Goal: Task Accomplishment & Management: Manage account settings

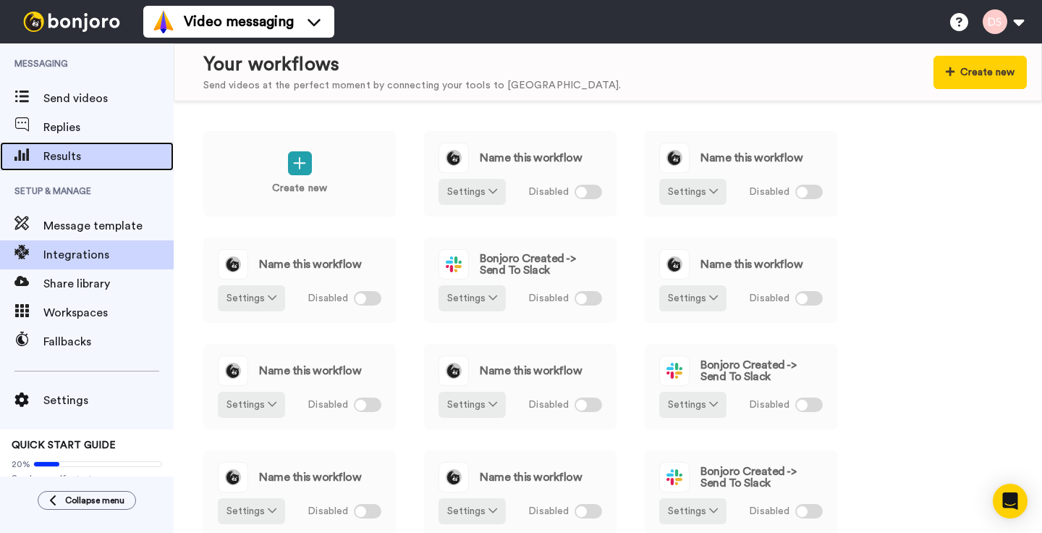
click at [51, 158] on span "Results" at bounding box center [108, 156] width 130 height 17
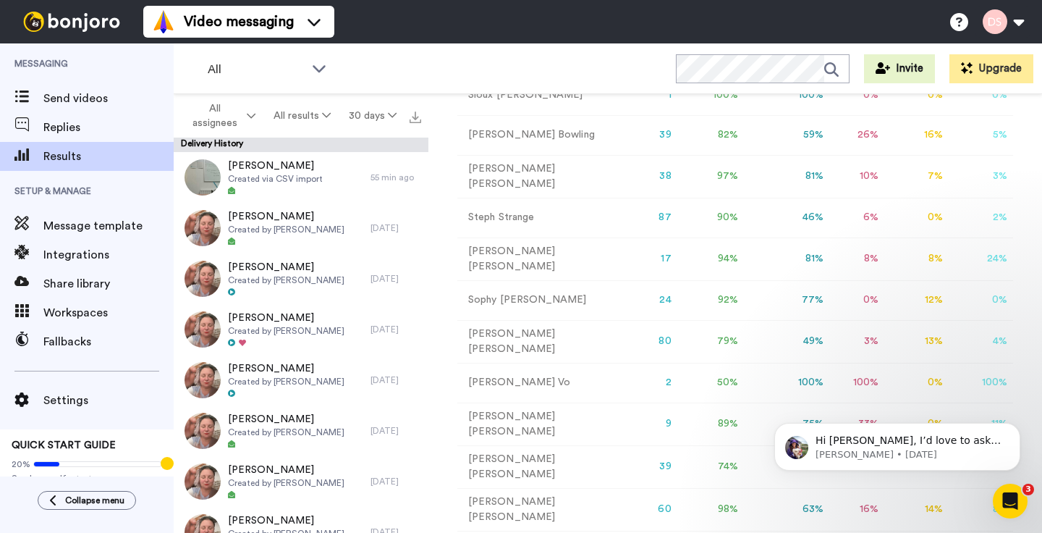
scroll to position [201, 0]
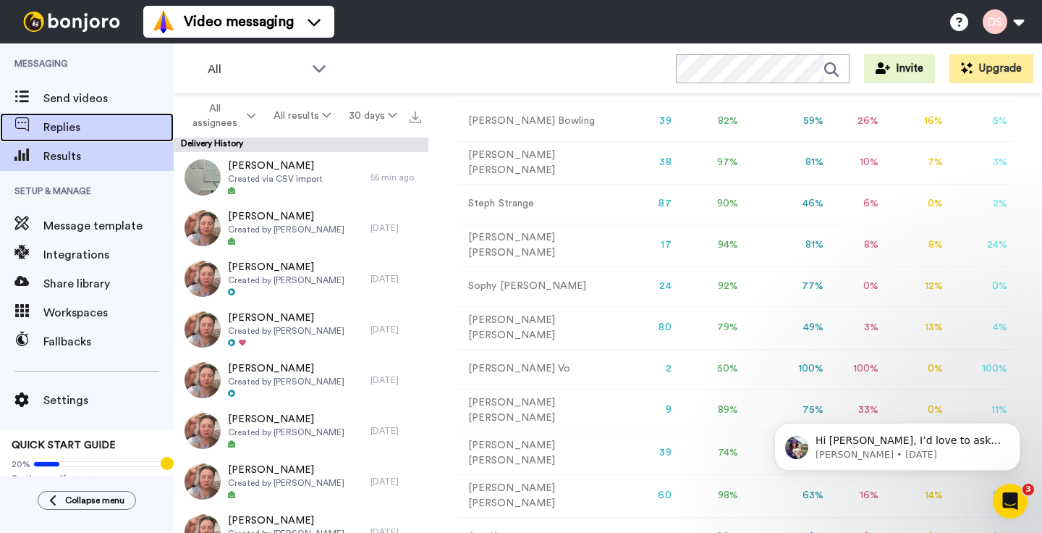
click at [67, 128] on span "Replies" at bounding box center [108, 127] width 130 height 17
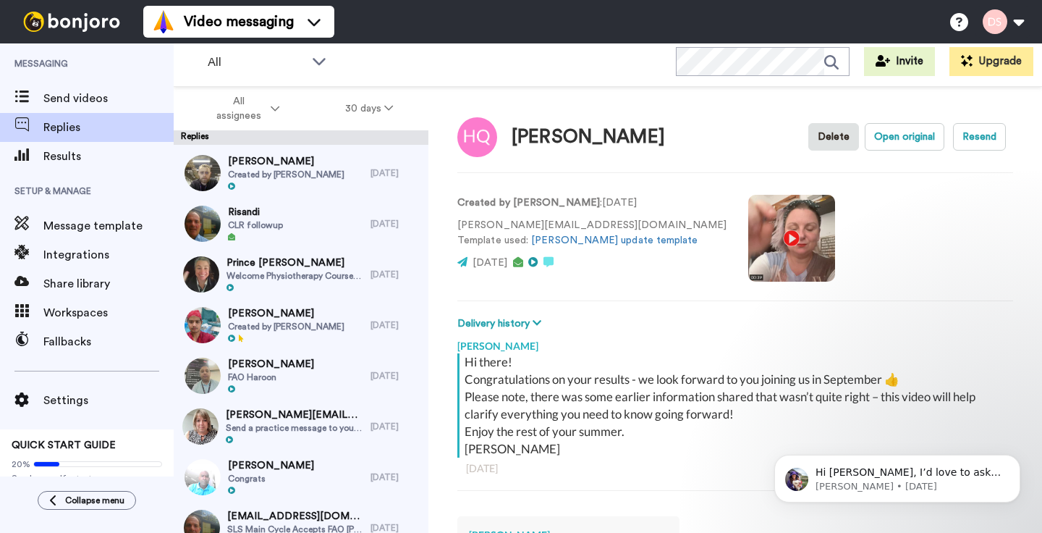
scroll to position [240, 0]
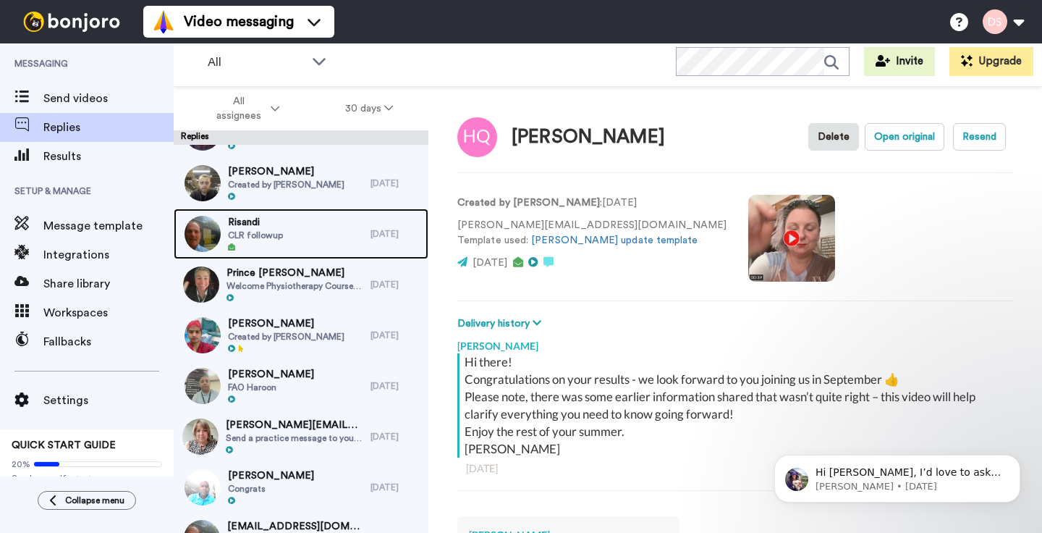
click at [254, 232] on span "CLR followup" at bounding box center [255, 235] width 55 height 12
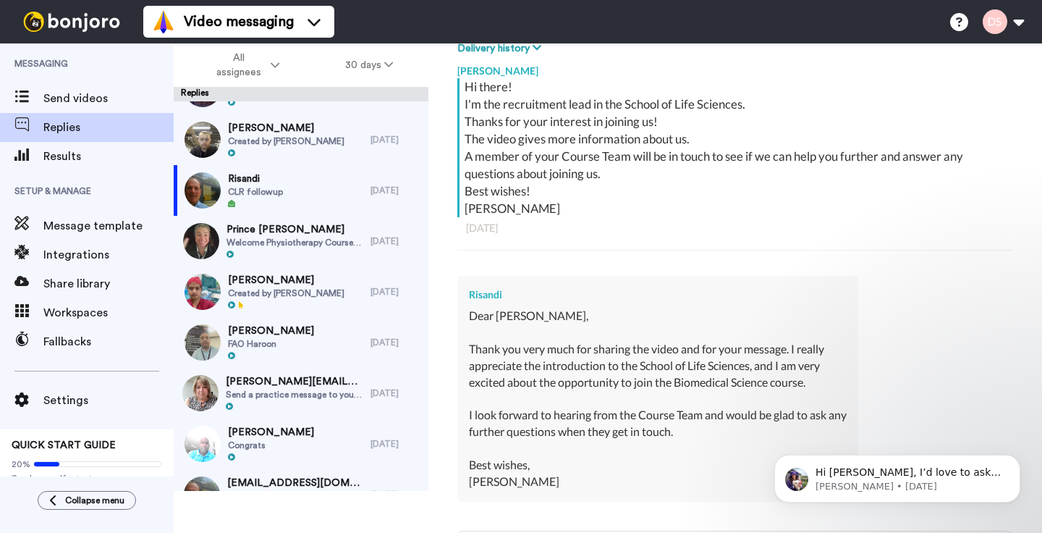
scroll to position [234, 0]
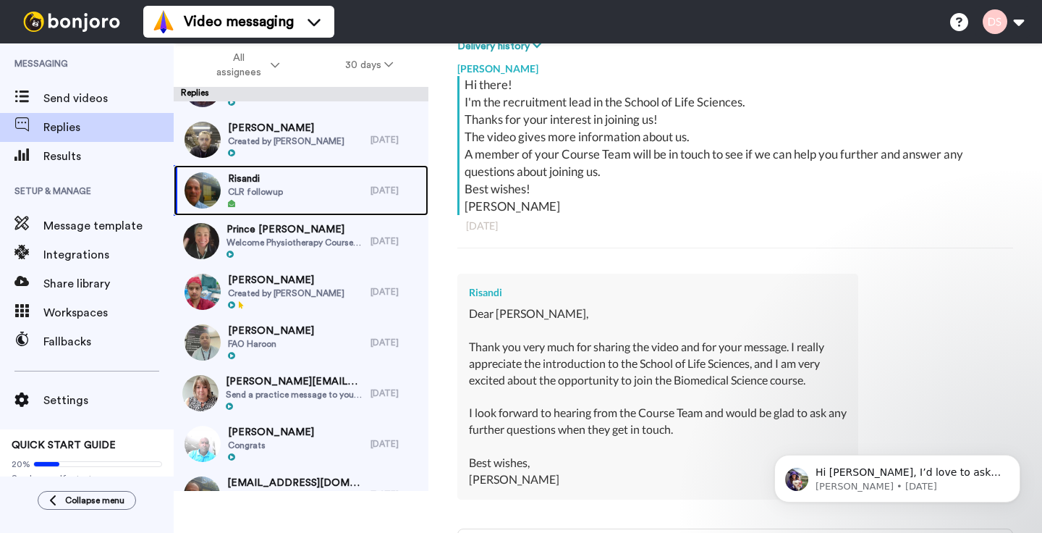
click at [258, 193] on span "CLR followup" at bounding box center [255, 192] width 55 height 12
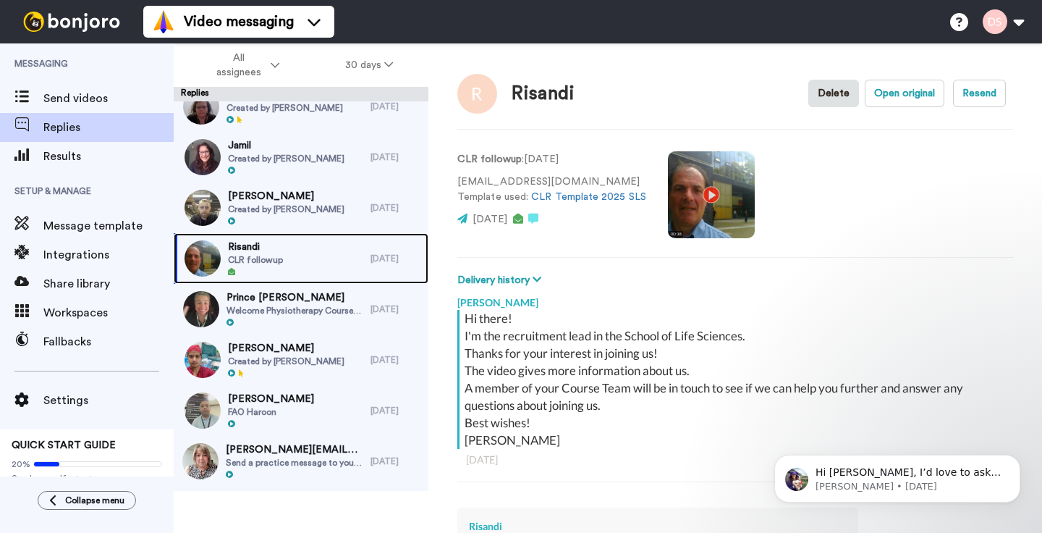
scroll to position [8, 0]
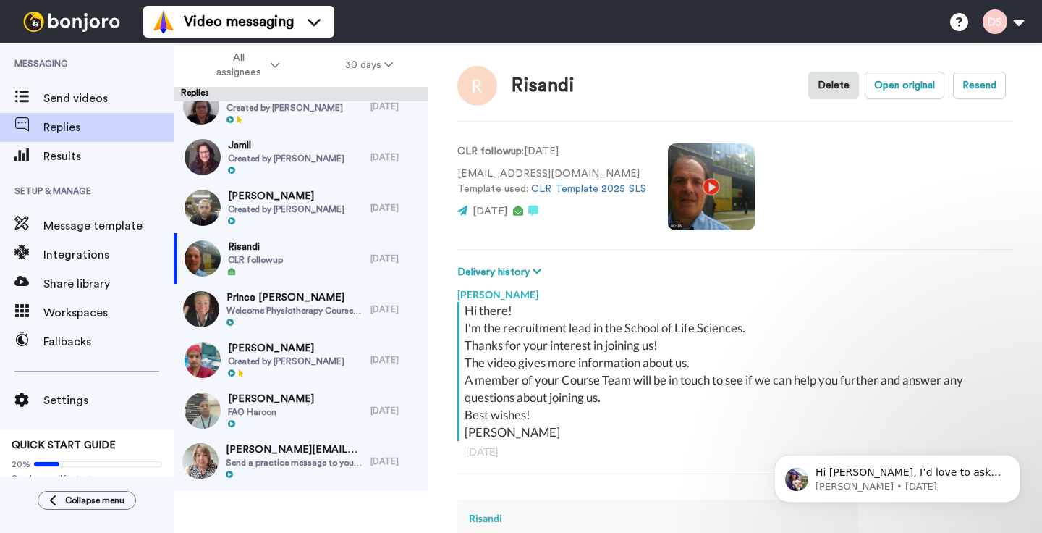
click at [458, 173] on p "[EMAIL_ADDRESS][DOMAIN_NAME] Template used: CLR Template 2025 SLS" at bounding box center [551, 181] width 189 height 30
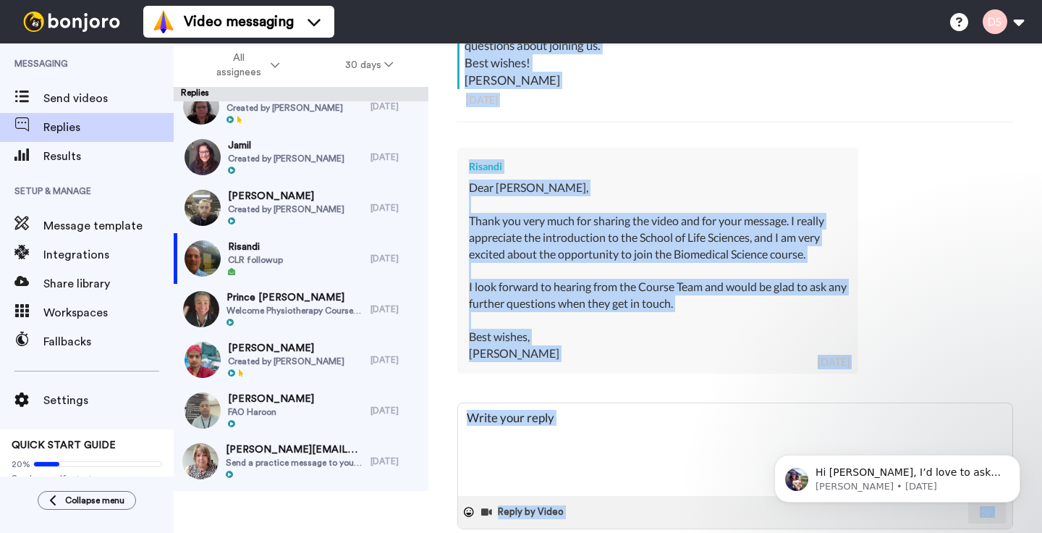
scroll to position [434, 0]
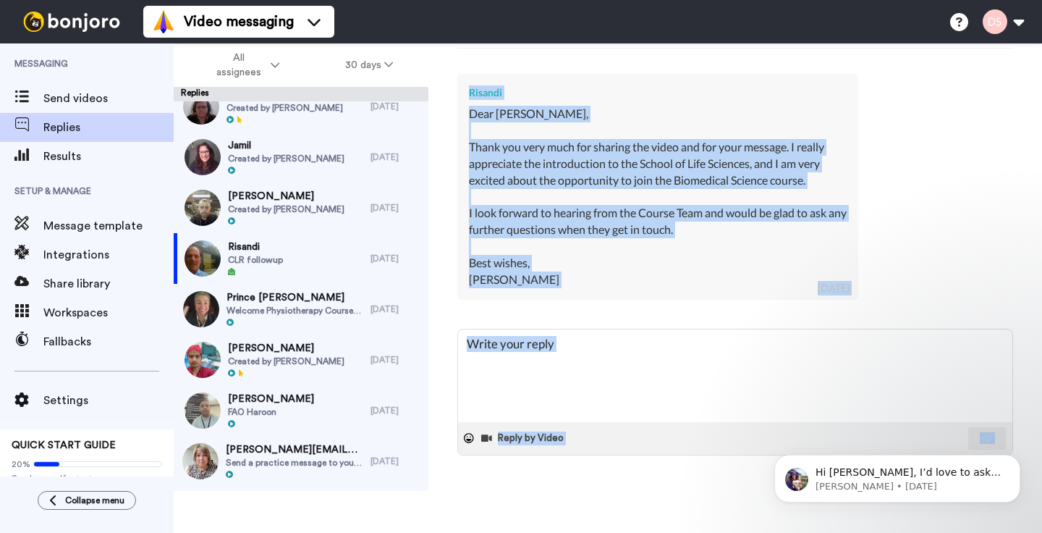
drag, startPoint x: 458, startPoint y: 159, endPoint x: 562, endPoint y: 283, distance: 161.8
click at [562, 283] on div "Risandi Delete Open original Resend CLR followup : 3 days ago desilvarisandi@gm…" at bounding box center [735, 287] width 614 height 489
copy div "CLR followup : 3 days ago desilvarisandi@gmail.com Template used: CLR Template …"
click at [450, 307] on div "Risandi Delete Open original Resend CLR followup : 3 days ago desilvarisandi@gm…" at bounding box center [735, 287] width 614 height 489
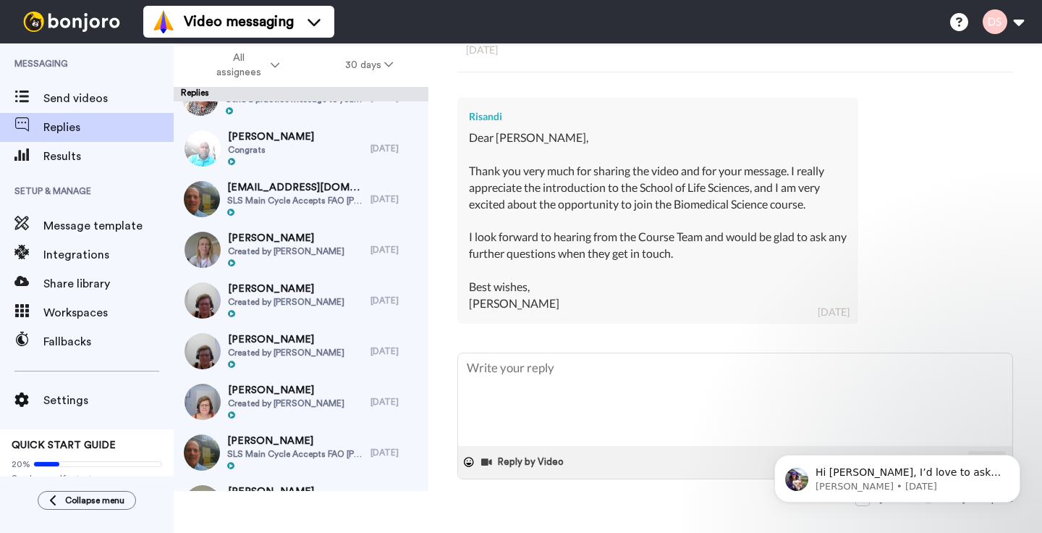
scroll to position [546, 0]
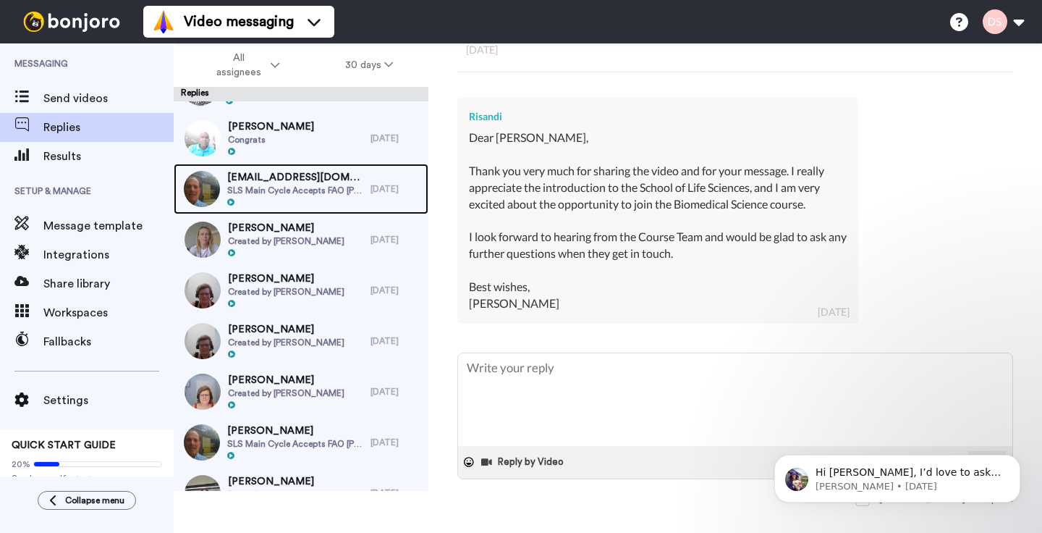
click at [274, 190] on span "SLS Main Cycle Accepts FAO Robin" at bounding box center [295, 191] width 136 height 12
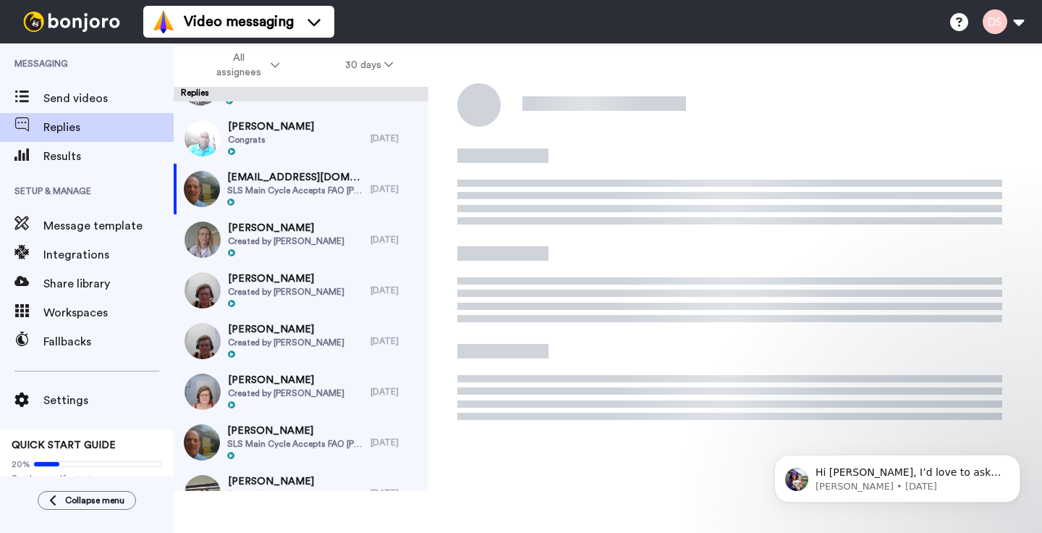
type textarea "x"
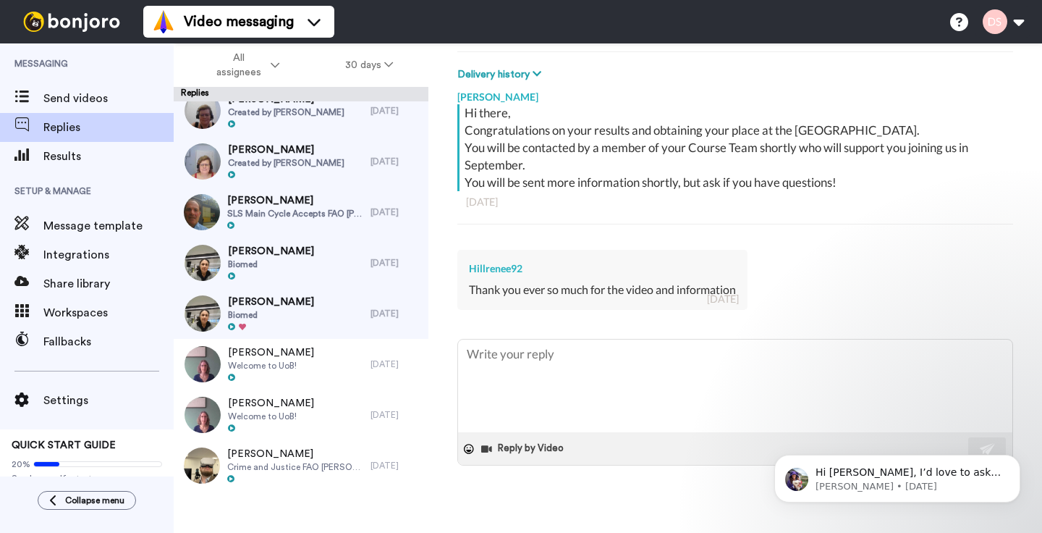
scroll to position [216, 0]
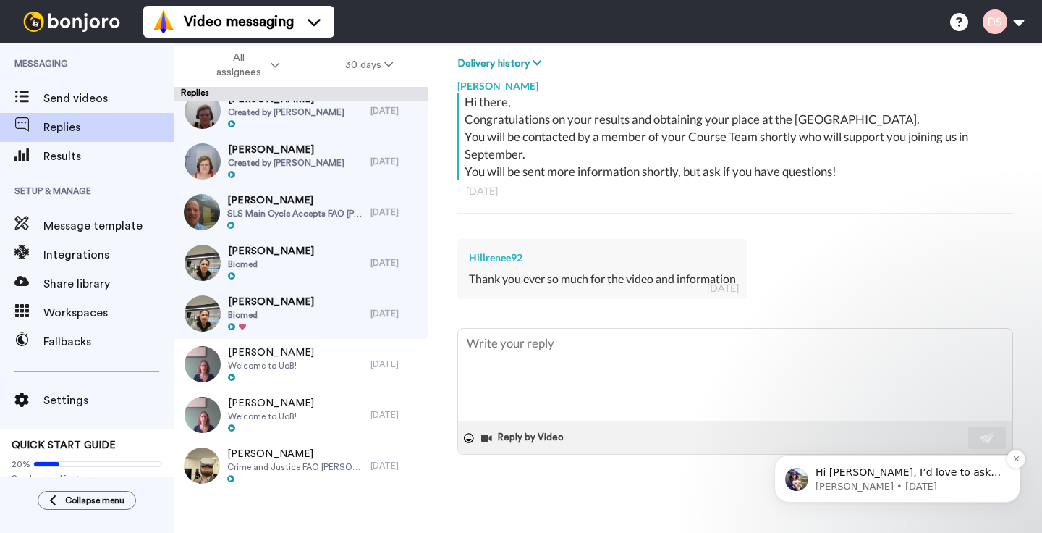
click at [829, 470] on p "Hi [PERSON_NAME], I’d love to ask you a quick question: If [PERSON_NAME] could …" at bounding box center [909, 472] width 187 height 14
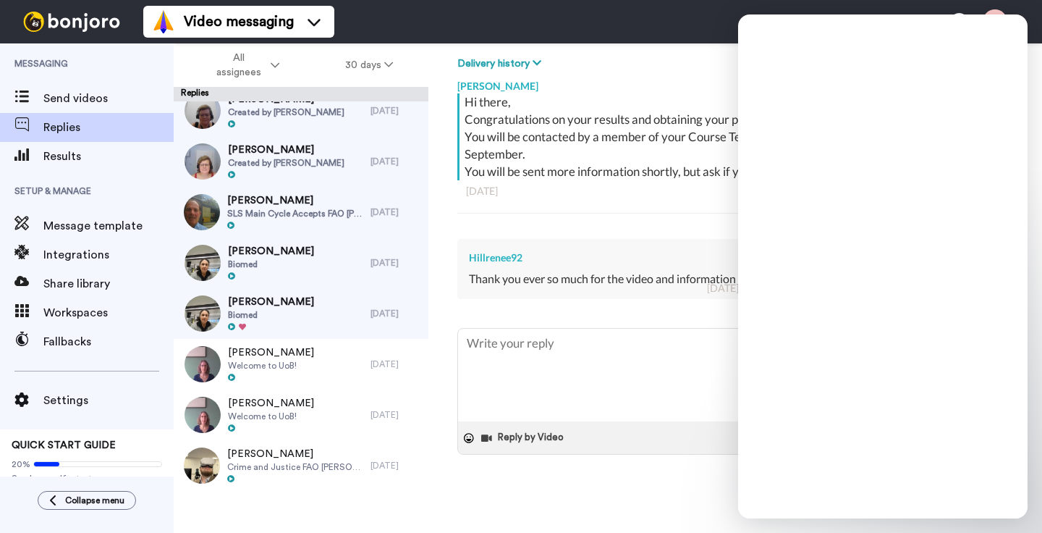
scroll to position [0, 0]
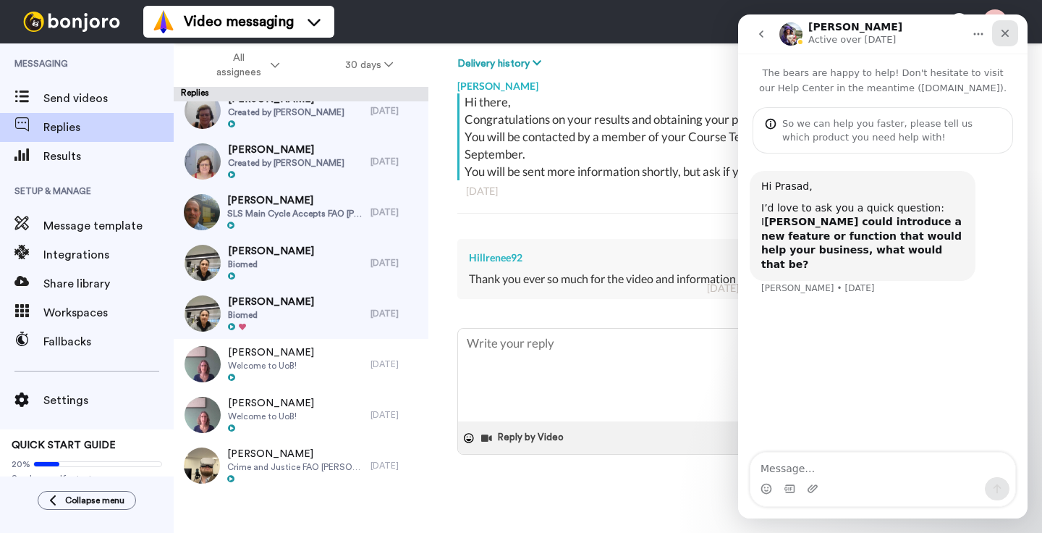
click at [1003, 33] on icon "Close" at bounding box center [1005, 34] width 12 height 12
